Goal: Find specific page/section: Find specific page/section

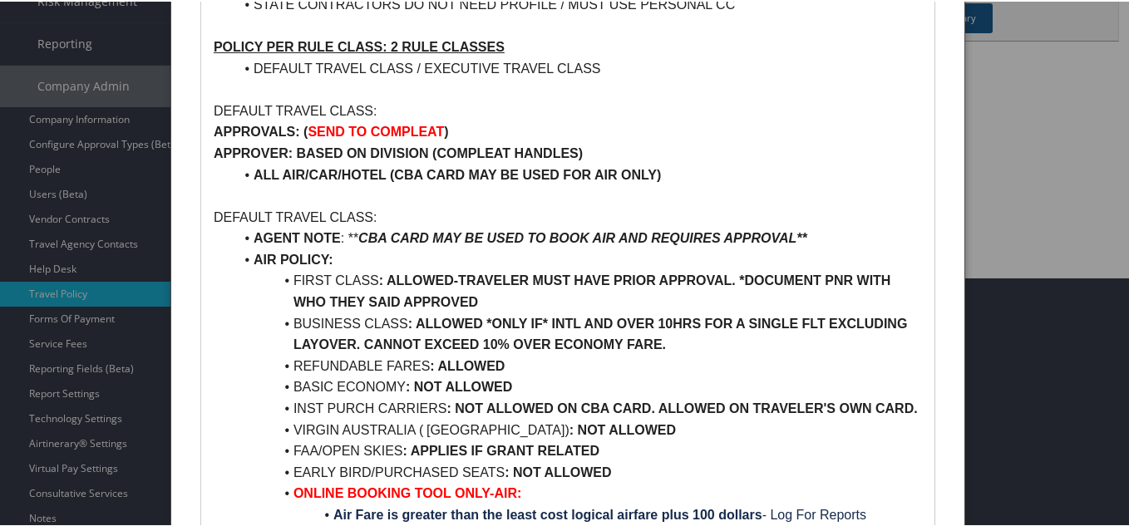
scroll to position [333, 0]
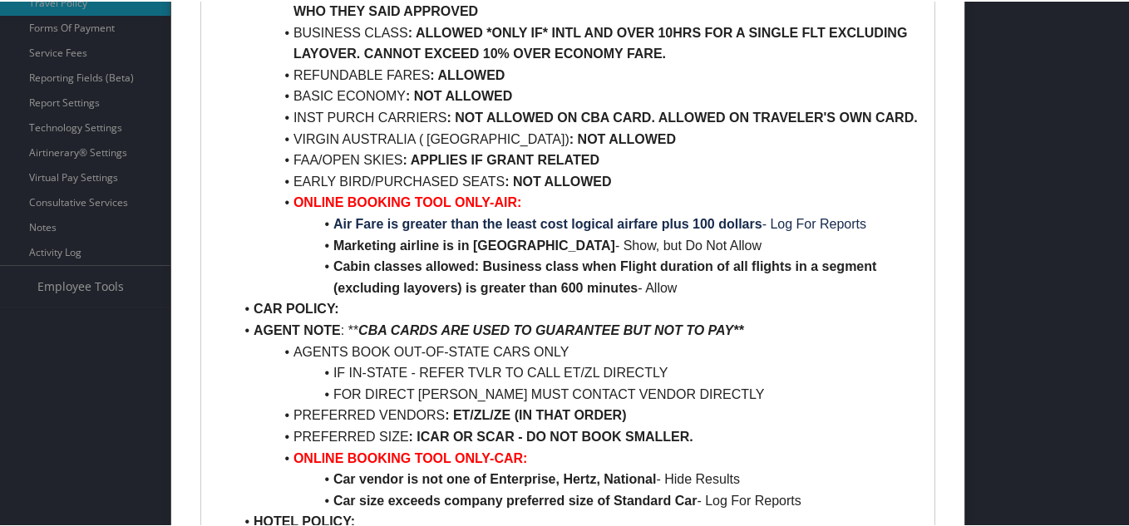
scroll to position [582, 0]
